Goal: Task Accomplishment & Management: Manage account settings

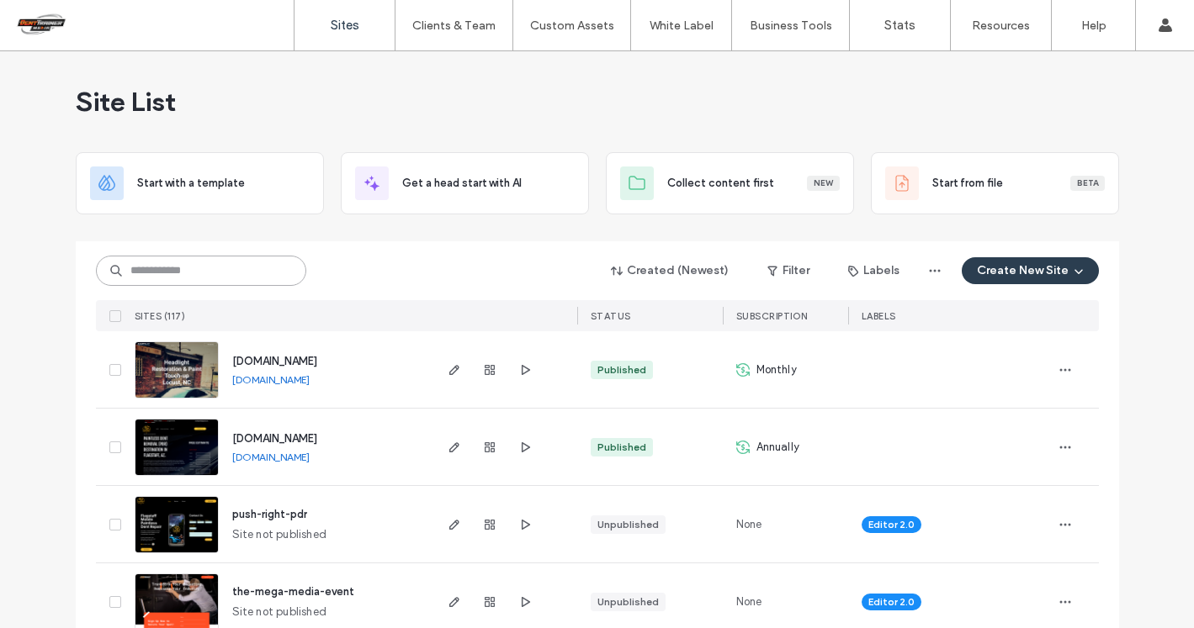
click at [216, 273] on input at bounding box center [201, 271] width 210 height 30
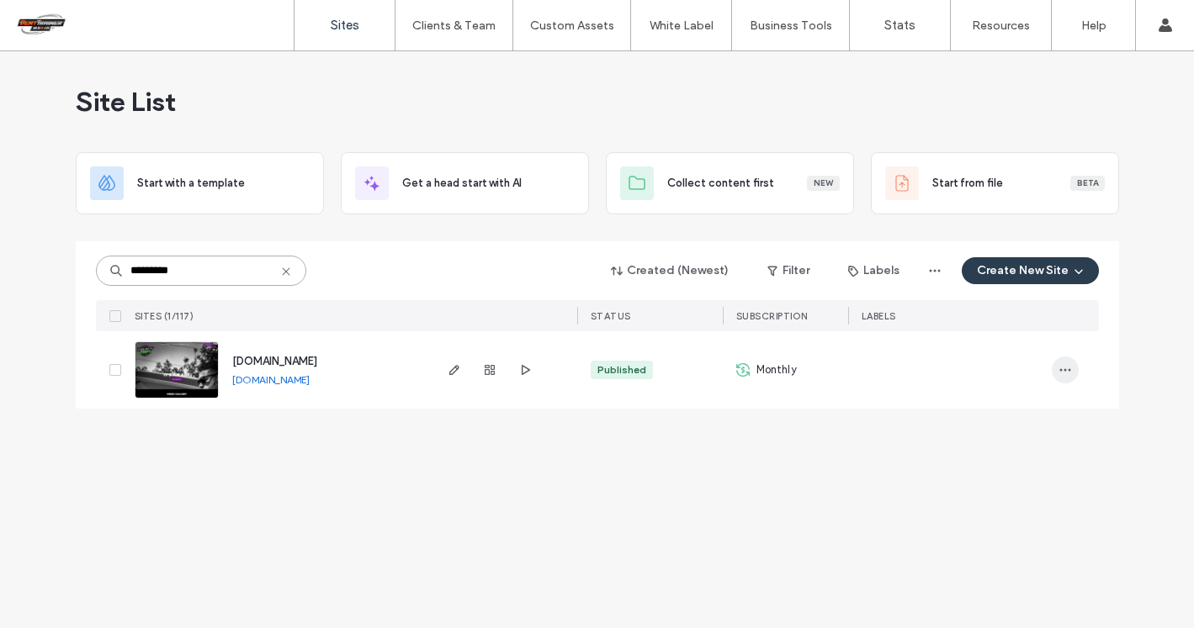
type input "*********"
click at [1064, 378] on span "button" at bounding box center [1064, 370] width 27 height 27
click at [1008, 545] on span "Site Dashboard" at bounding box center [1000, 551] width 81 height 17
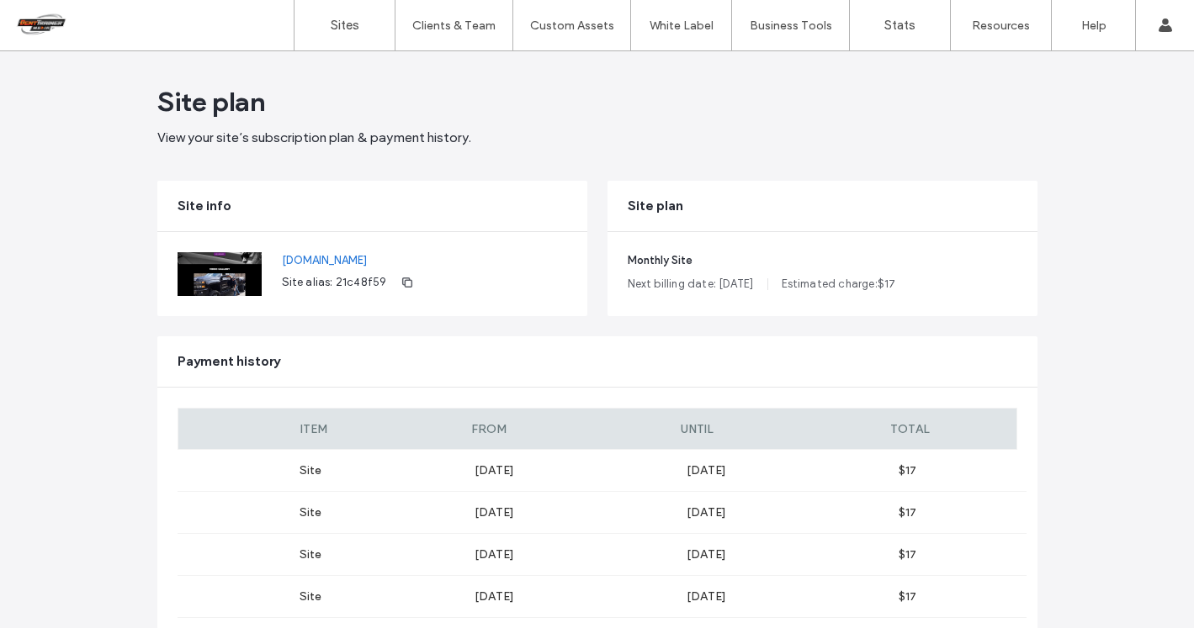
scroll to position [87, 0]
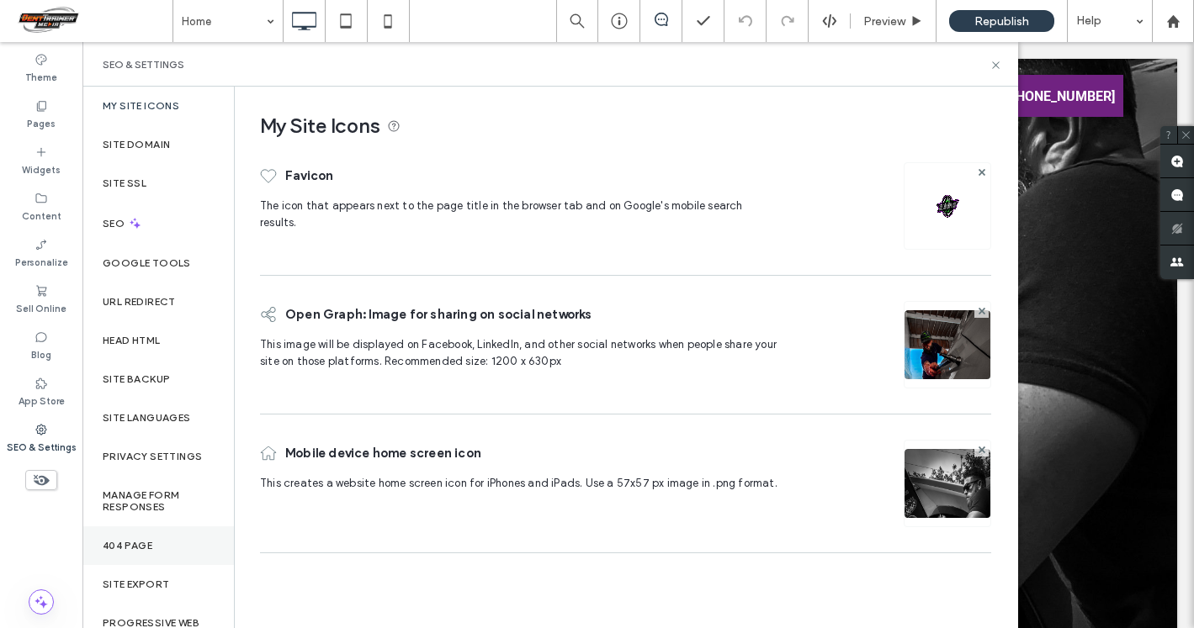
scroll to position [26, 0]
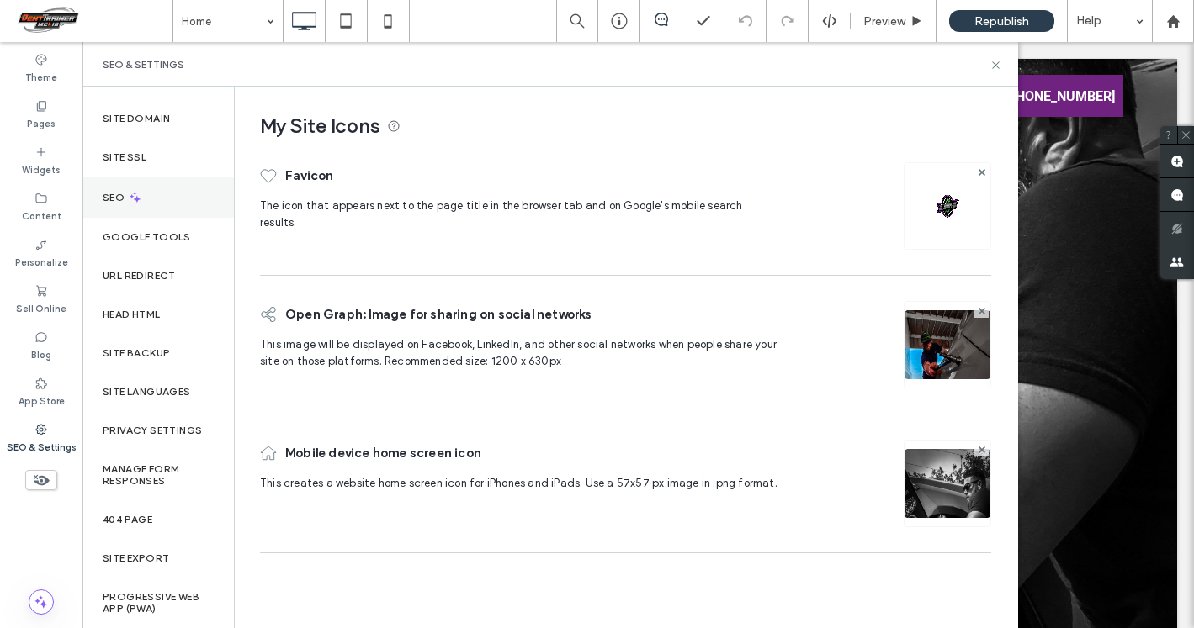
click at [155, 191] on div "SEO" at bounding box center [157, 197] width 151 height 41
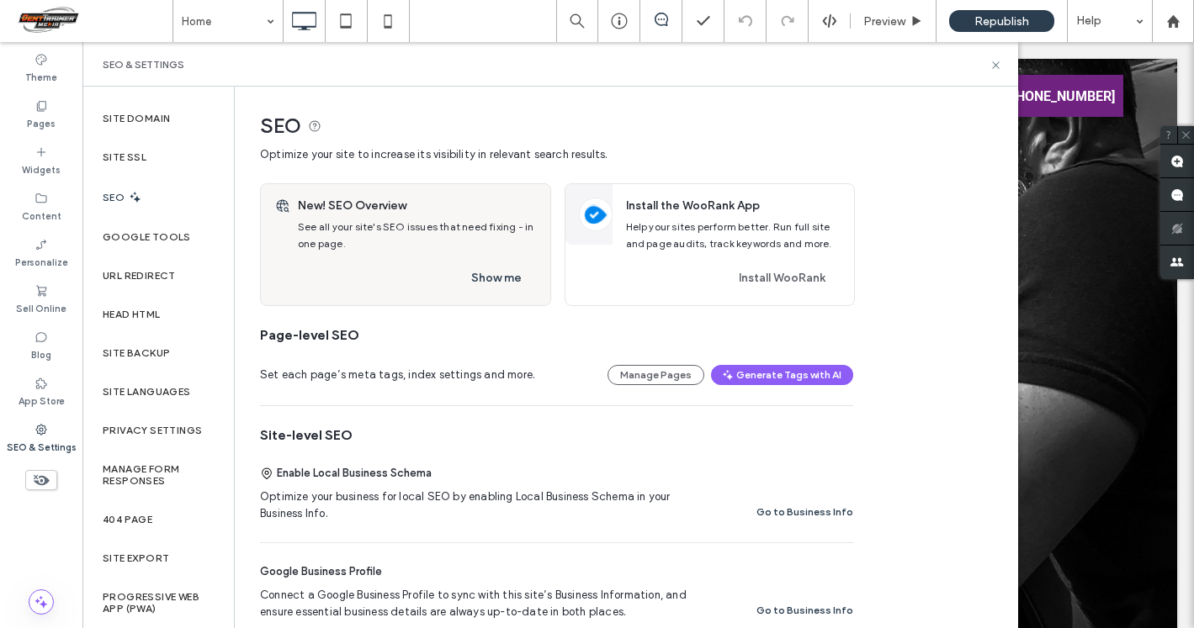
scroll to position [3, 0]
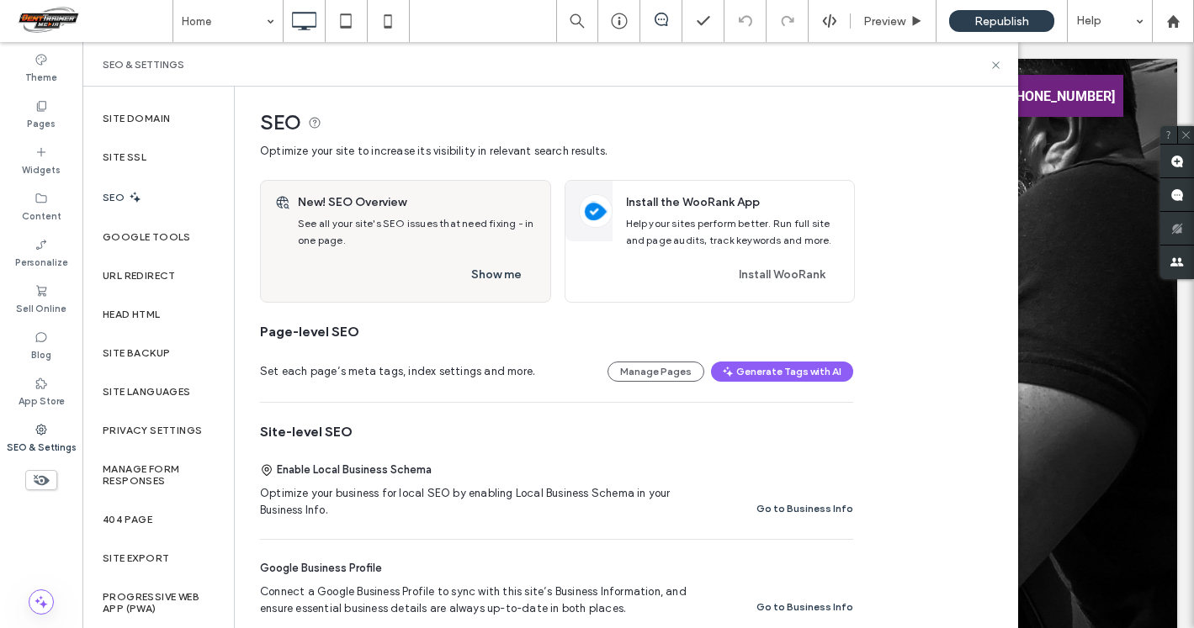
click at [43, 431] on icon at bounding box center [40, 429] width 13 height 13
click at [127, 187] on div "SEO" at bounding box center [157, 197] width 151 height 41
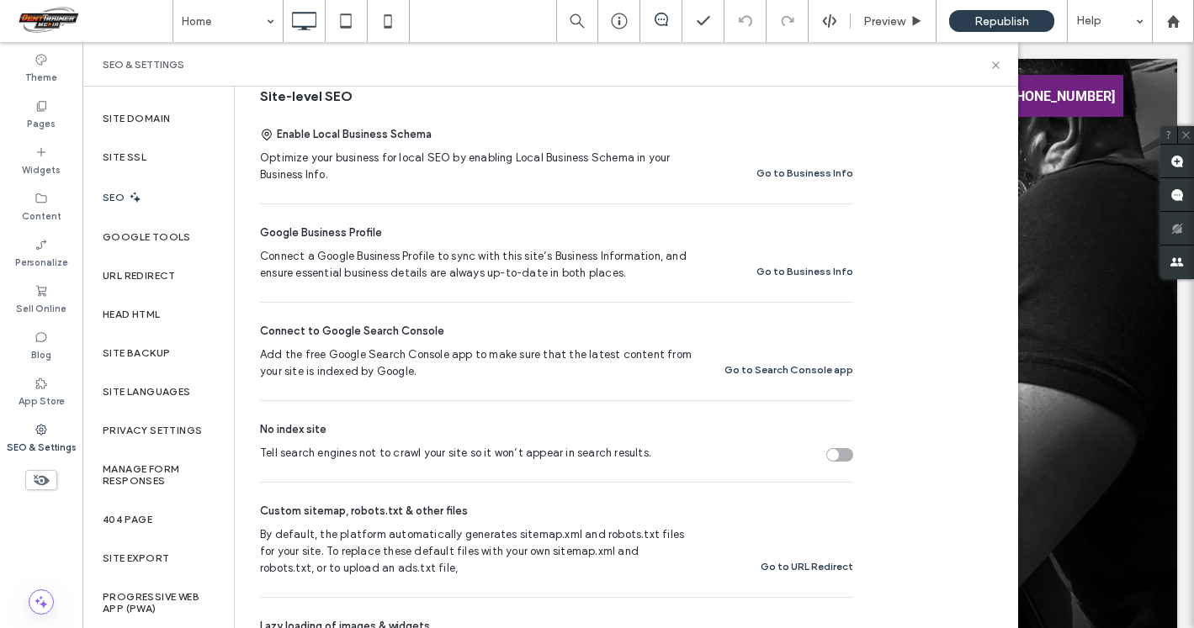
scroll to position [0, 0]
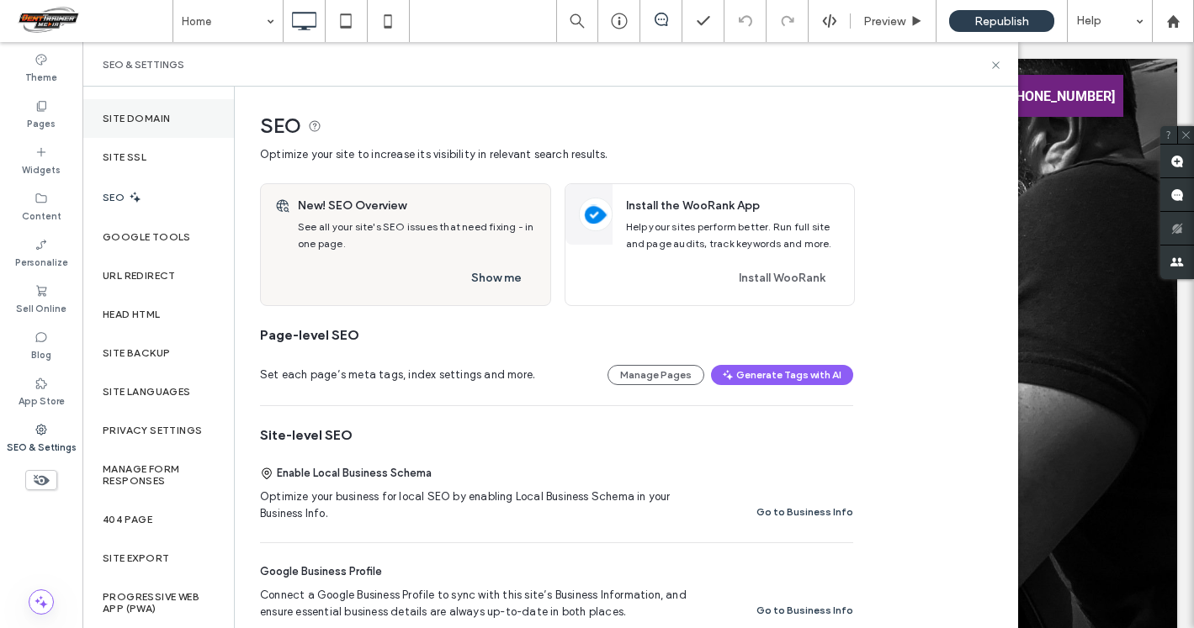
click at [154, 118] on label "Site Domain" at bounding box center [136, 119] width 67 height 12
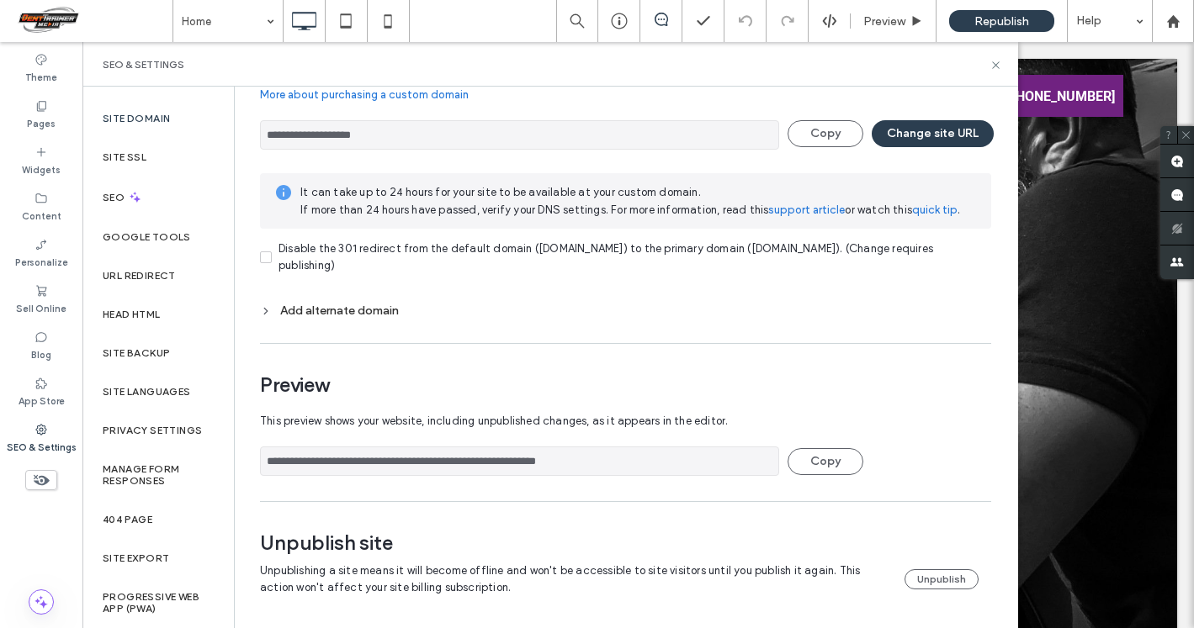
scroll to position [113, 0]
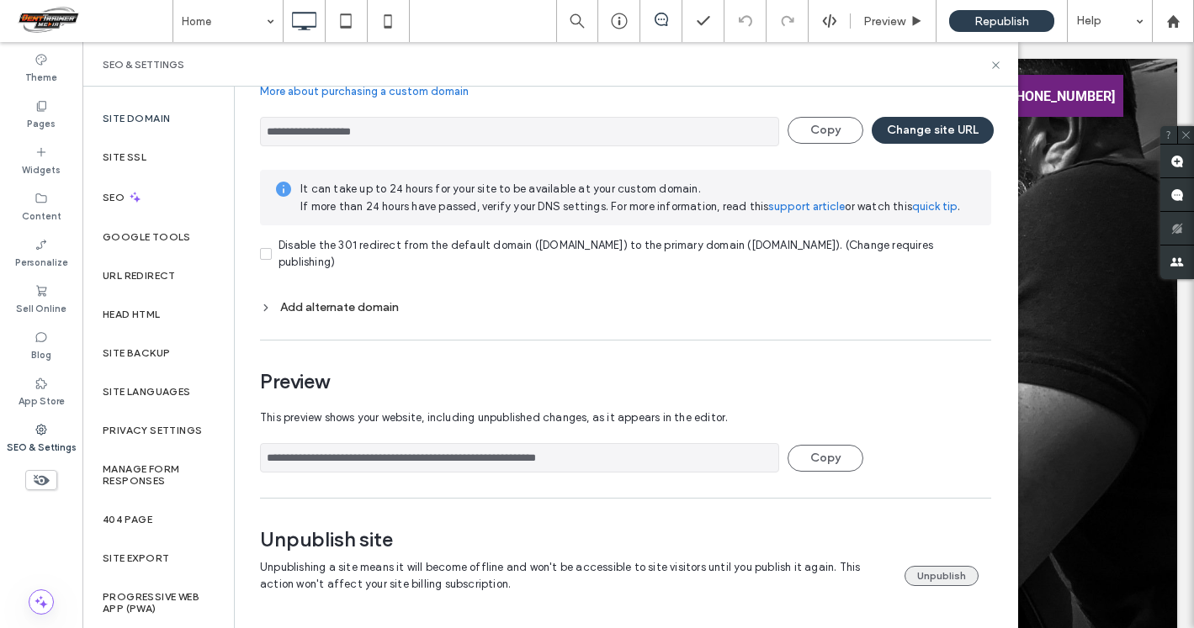
click at [937, 574] on button "Unpublish" at bounding box center [941, 576] width 74 height 20
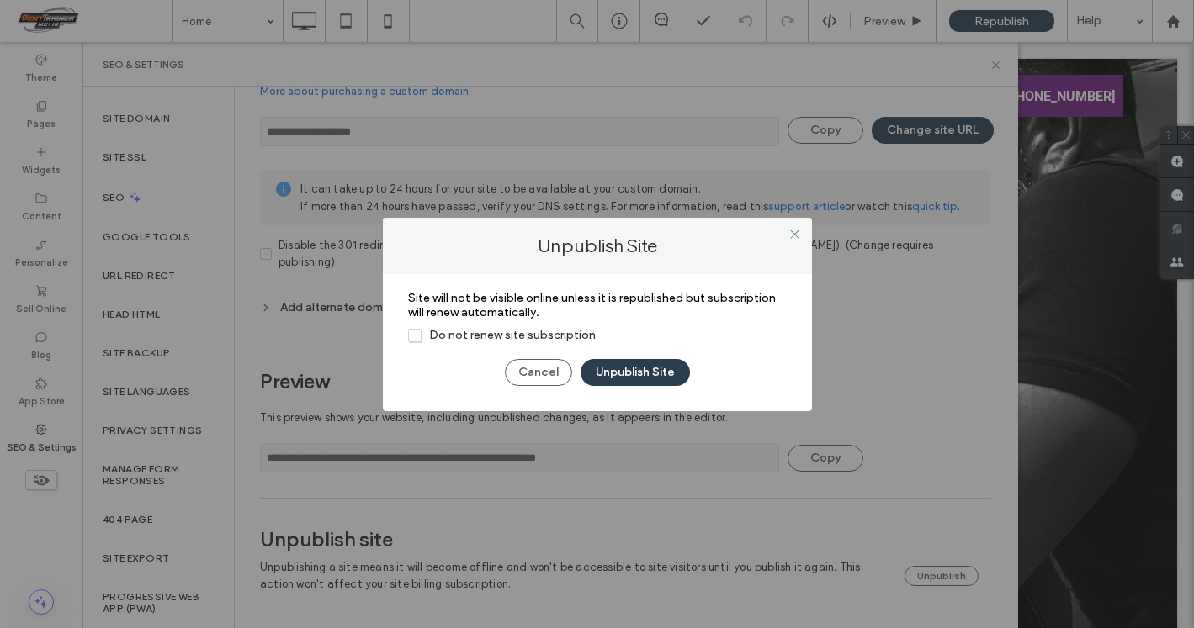
click at [411, 332] on span "Do not renew site subscription" at bounding box center [502, 335] width 188 height 14
click at [635, 365] on button "Unpublish Site" at bounding box center [634, 372] width 109 height 27
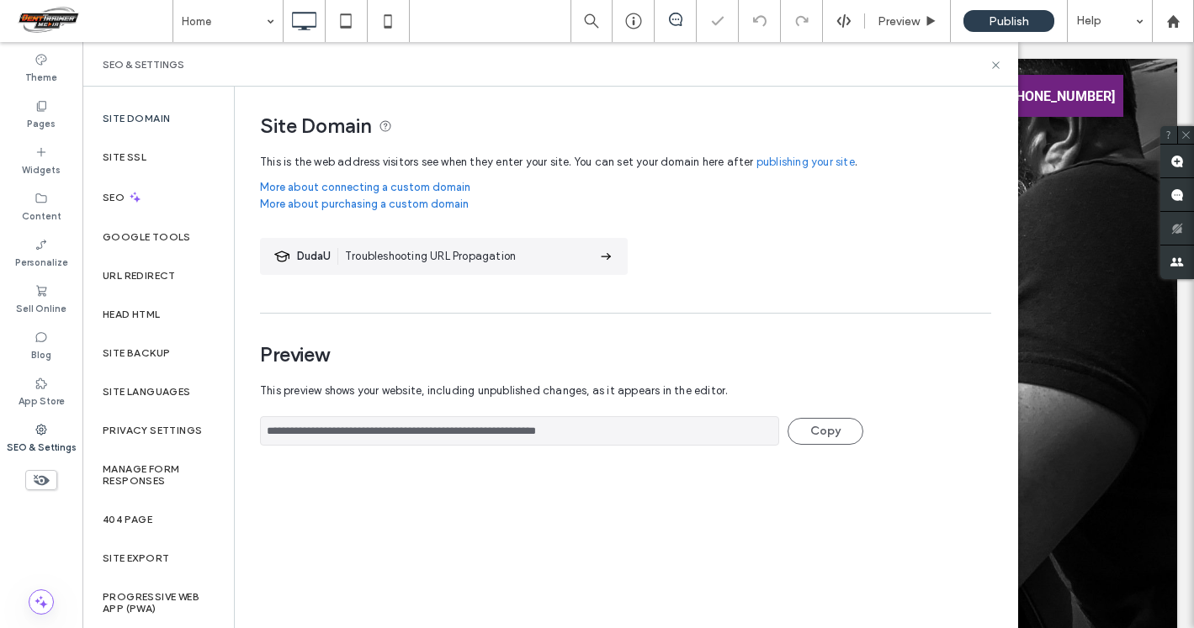
scroll to position [0, 0]
click at [997, 63] on use at bounding box center [995, 64] width 7 height 7
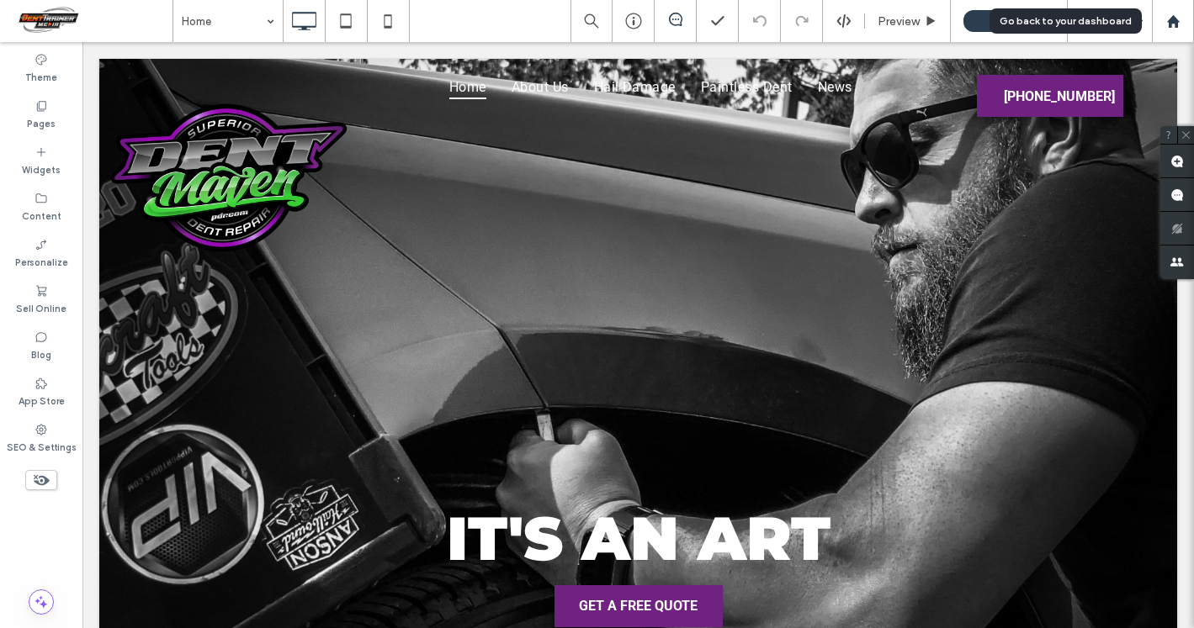
click at [1168, 16] on icon at bounding box center [1173, 21] width 14 height 14
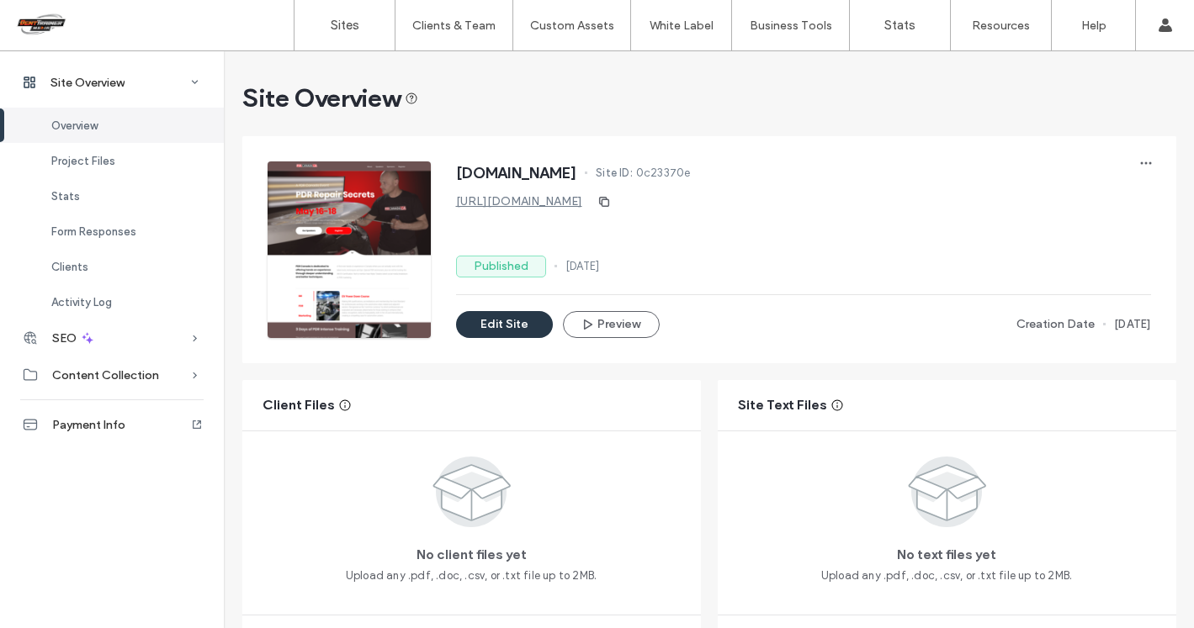
click at [520, 324] on button "Edit Site" at bounding box center [504, 324] width 97 height 27
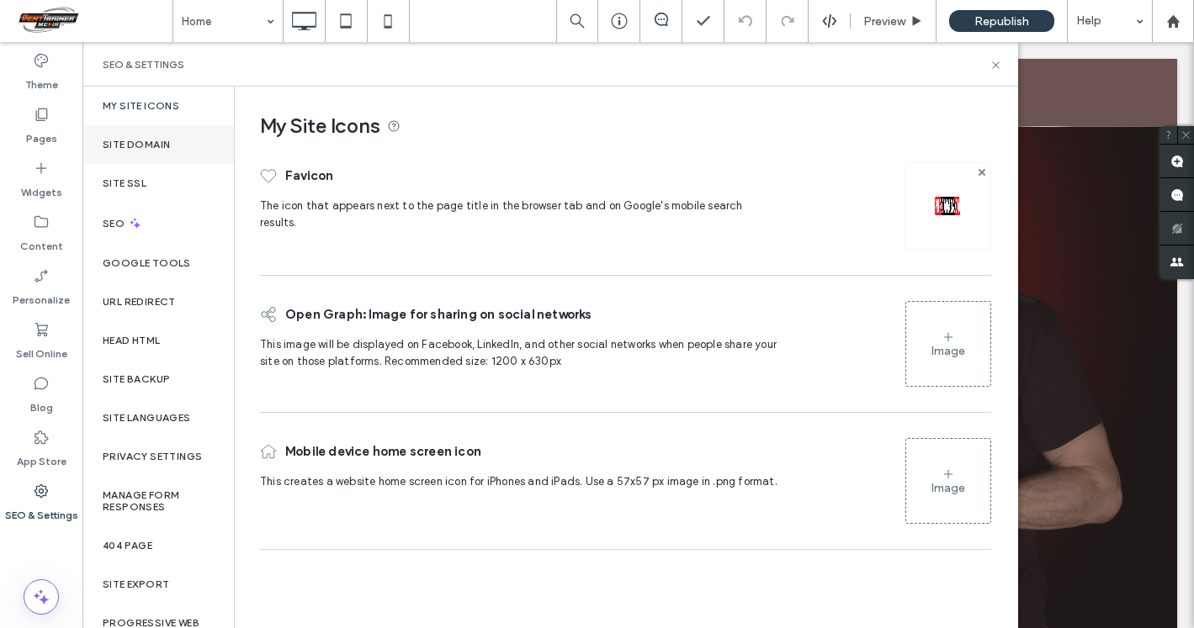
click at [156, 135] on div "Site Domain" at bounding box center [157, 144] width 151 height 39
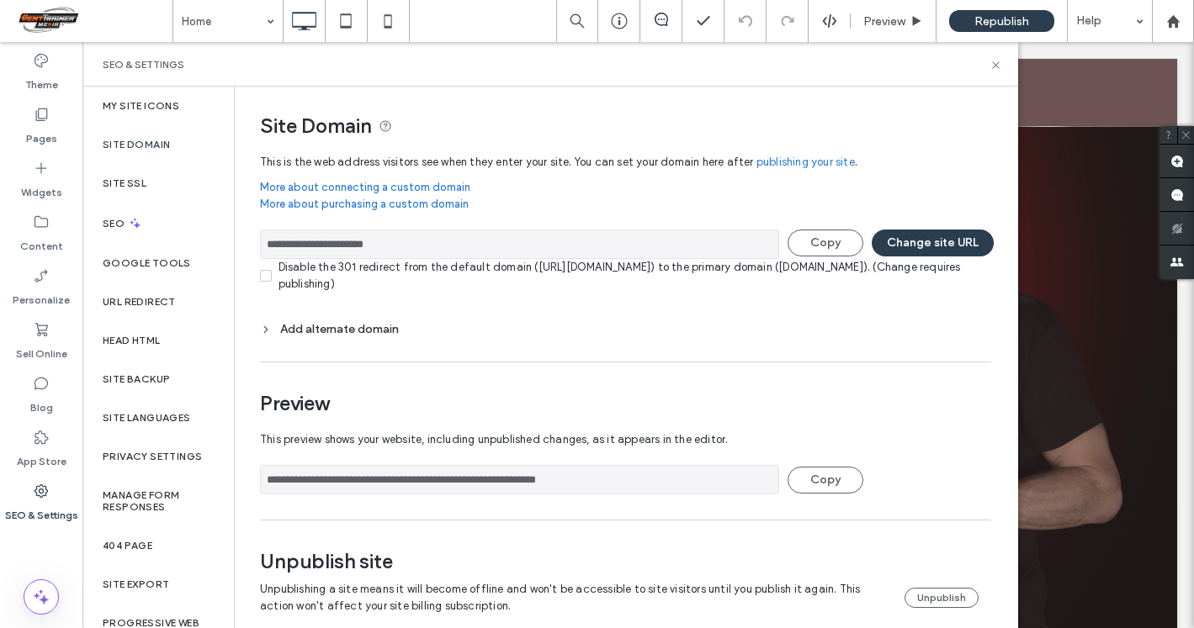
scroll to position [22, 0]
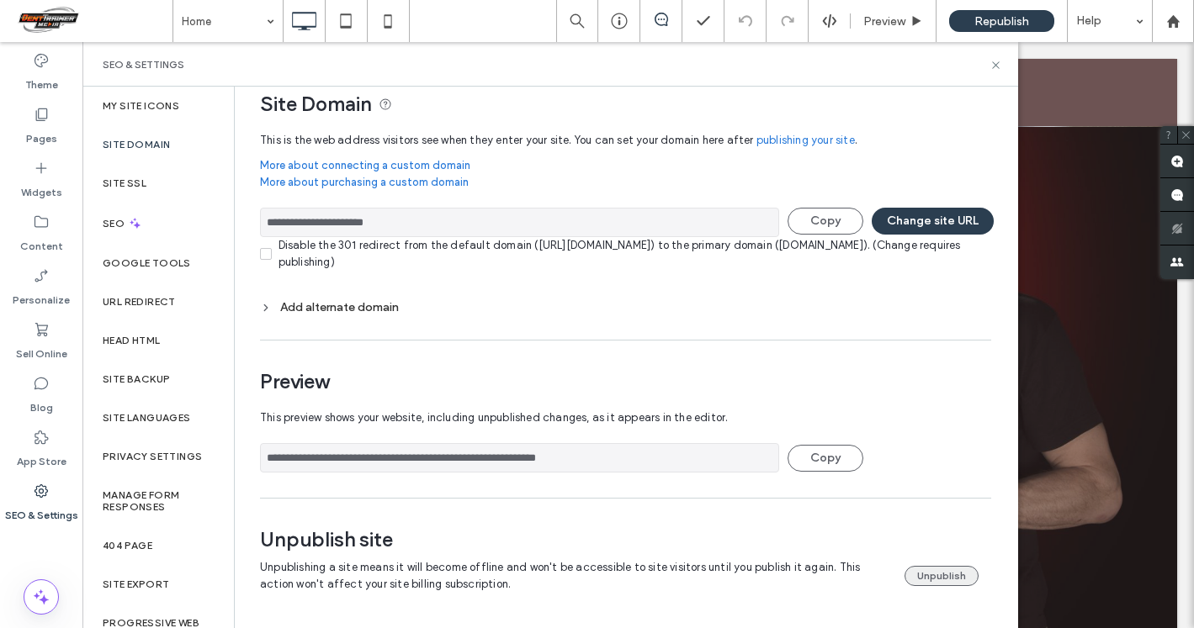
click at [915, 576] on button "Unpublish" at bounding box center [941, 576] width 74 height 20
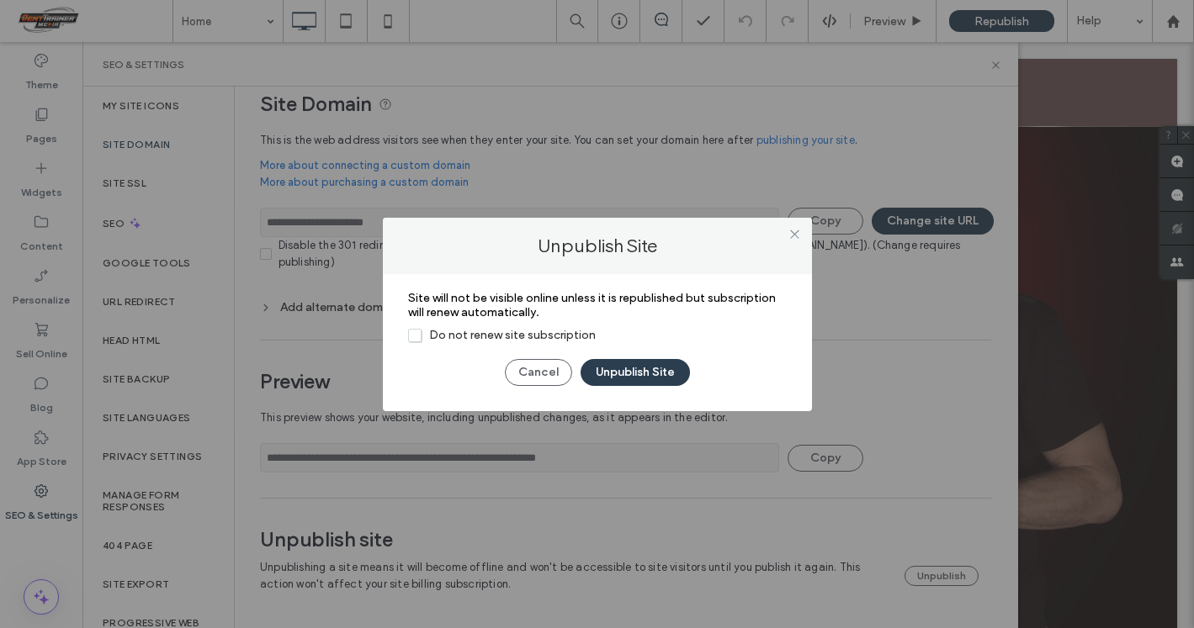
click at [415, 331] on span "Do not renew site subscription" at bounding box center [502, 335] width 188 height 14
click at [613, 367] on button "Unpublish Site" at bounding box center [634, 372] width 109 height 27
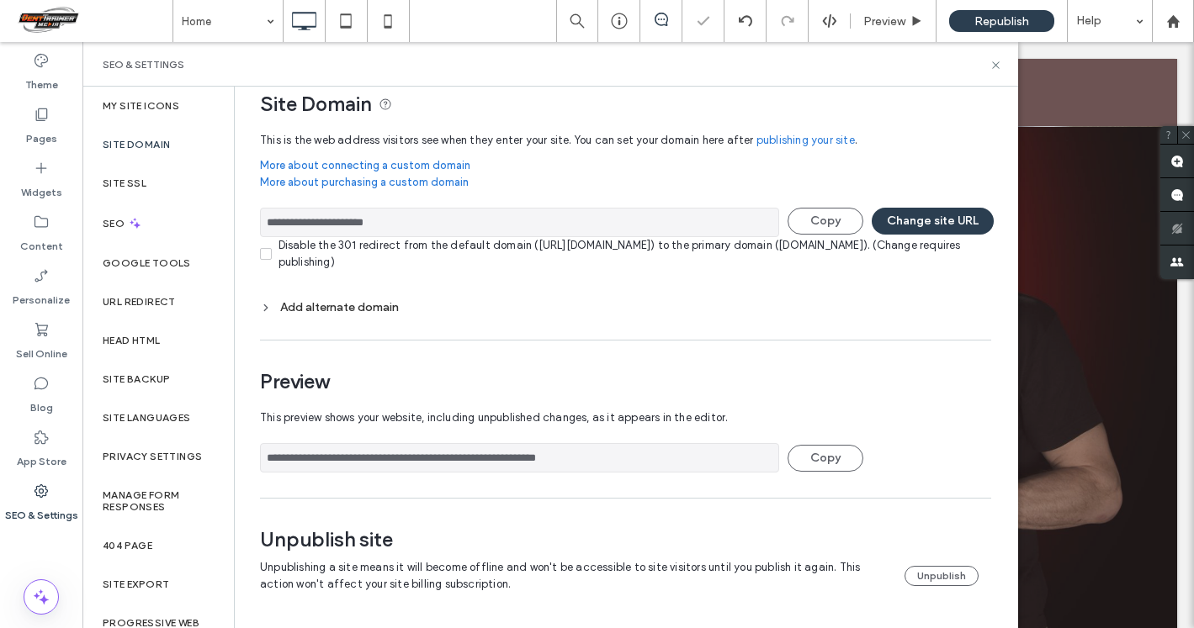
scroll to position [0, 0]
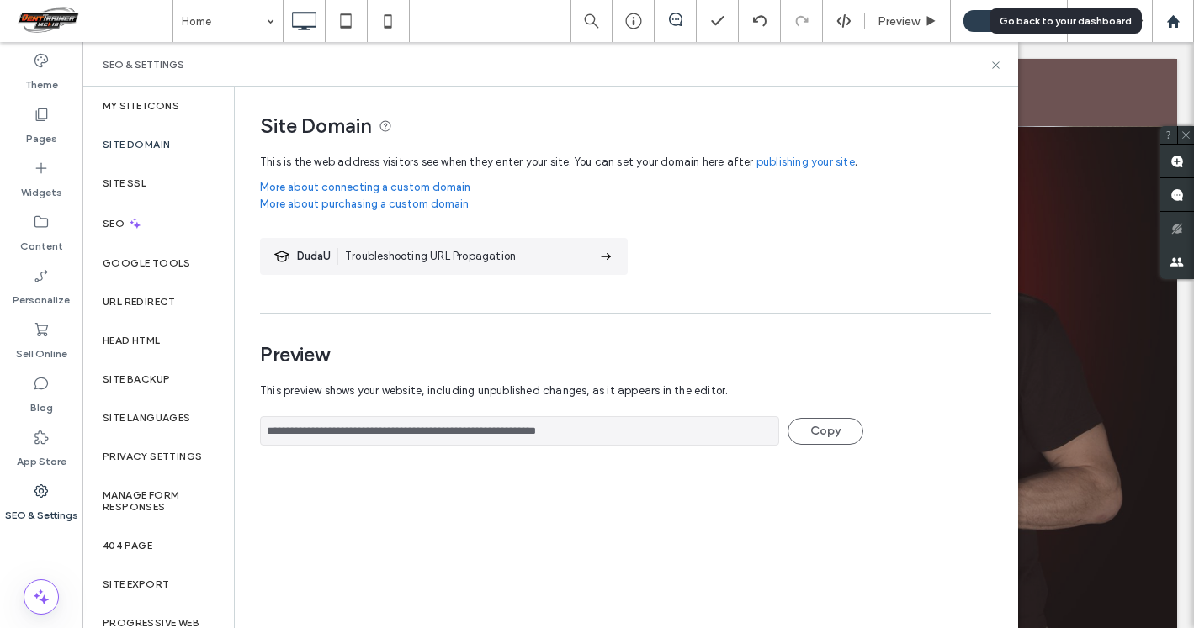
click at [1178, 15] on icon at bounding box center [1173, 21] width 14 height 14
